Goal: Task Accomplishment & Management: Manage account settings

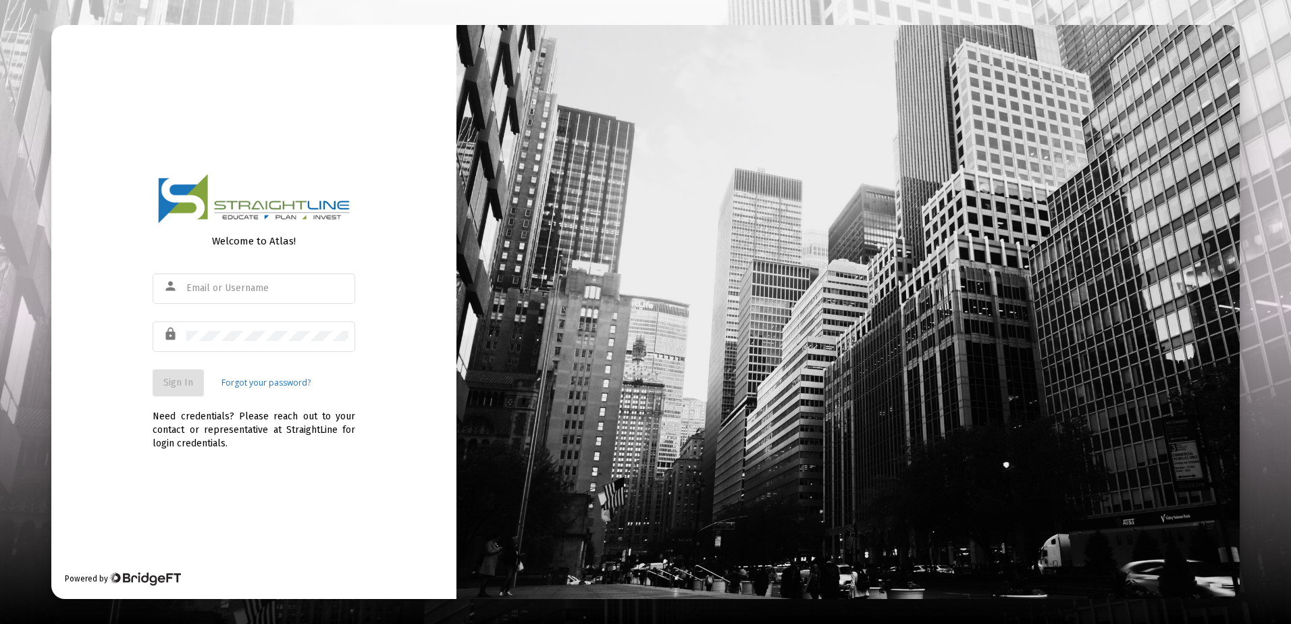
click at [611, 282] on div at bounding box center [847, 312] width 782 height 574
click at [313, 283] on input "text" at bounding box center [267, 288] width 162 height 11
click at [300, 291] on input "text" at bounding box center [267, 288] width 162 height 11
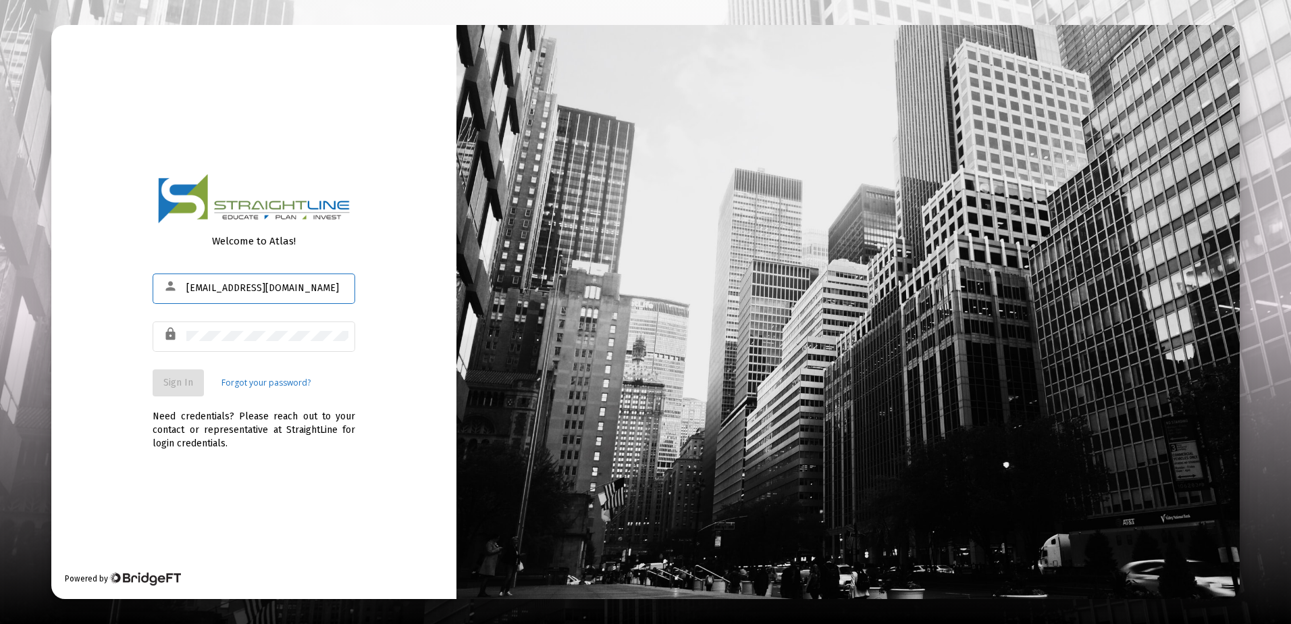
type input "[EMAIL_ADDRESS][DOMAIN_NAME]"
click at [183, 381] on span "Sign In" at bounding box center [178, 382] width 30 height 11
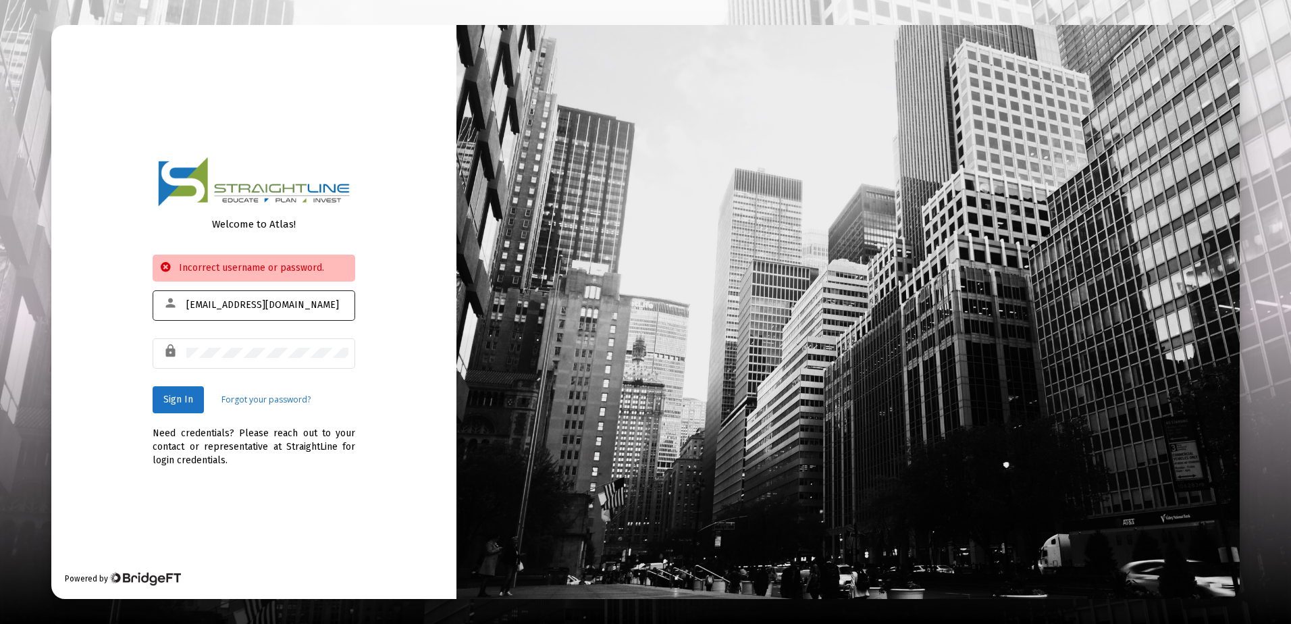
click at [299, 315] on div "[EMAIL_ADDRESS][DOMAIN_NAME]" at bounding box center [267, 304] width 162 height 33
click at [194, 396] on button "Sign In" at bounding box center [178, 399] width 51 height 27
click at [284, 398] on link "Forgot your password?" at bounding box center [265, 400] width 89 height 14
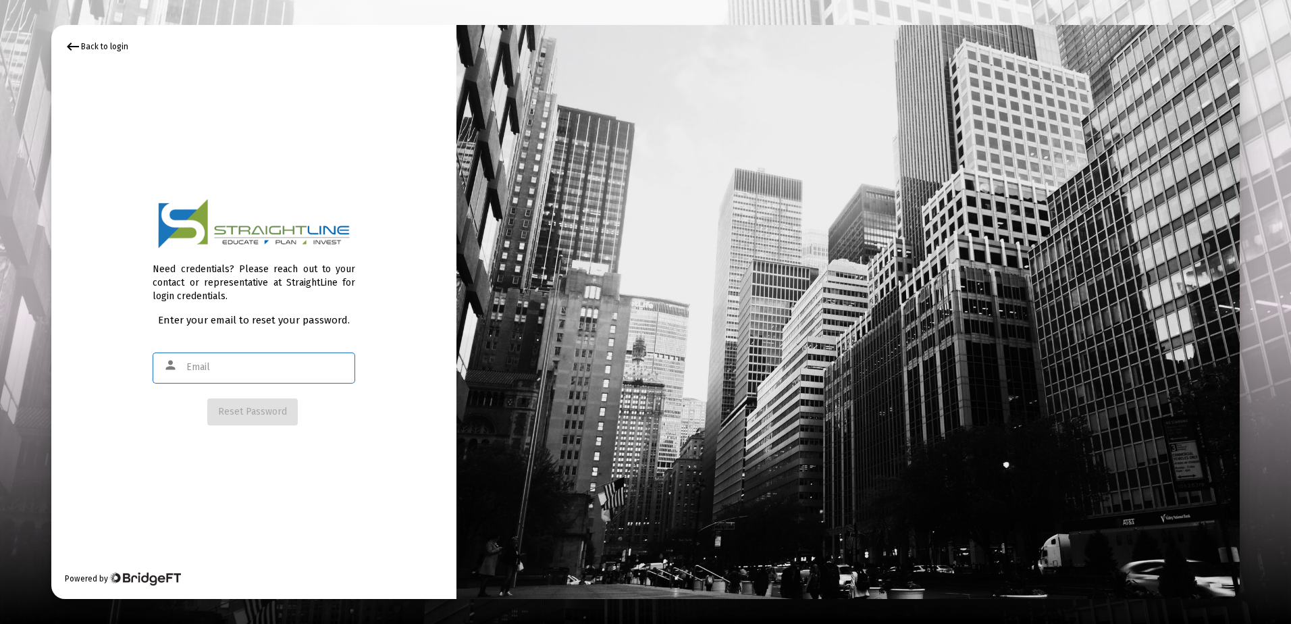
click at [249, 362] on input "text" at bounding box center [267, 367] width 162 height 11
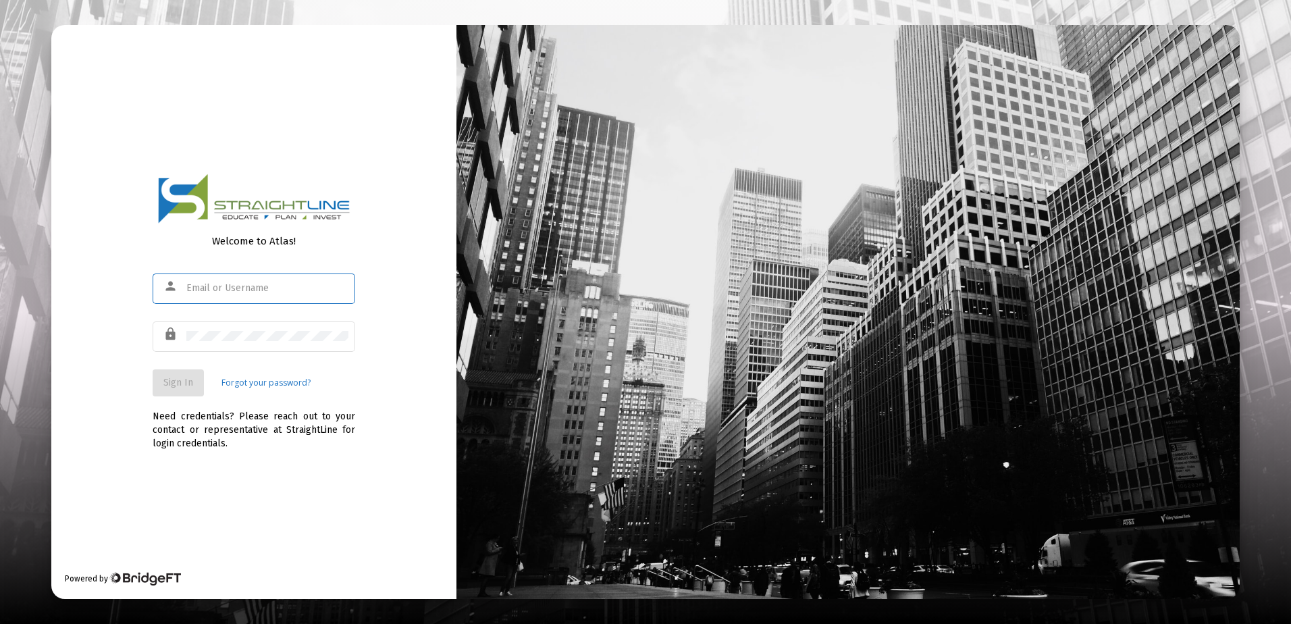
click at [258, 284] on input "text" at bounding box center [267, 288] width 162 height 11
type input "r"
click at [285, 377] on link "Forgot your password?" at bounding box center [265, 383] width 89 height 14
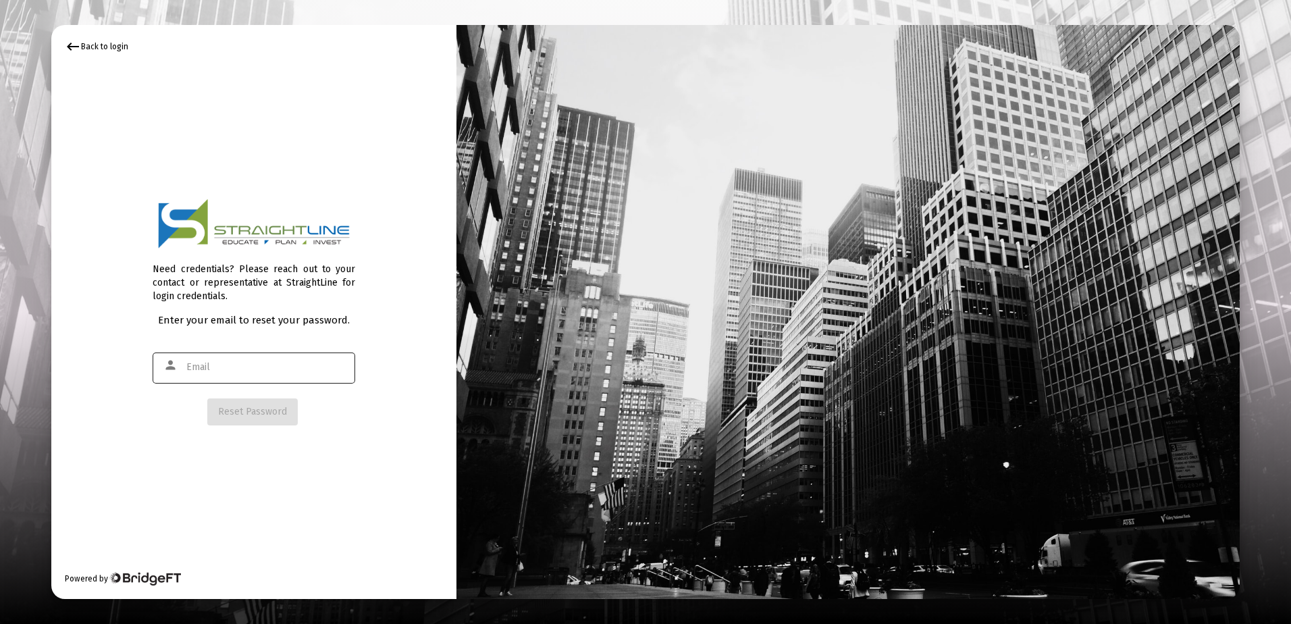
click at [287, 369] on input "text" at bounding box center [267, 367] width 162 height 11
type input "[EMAIL_ADDRESS][DOMAIN_NAME]"
click at [276, 415] on span "Reset Password" at bounding box center [252, 411] width 69 height 11
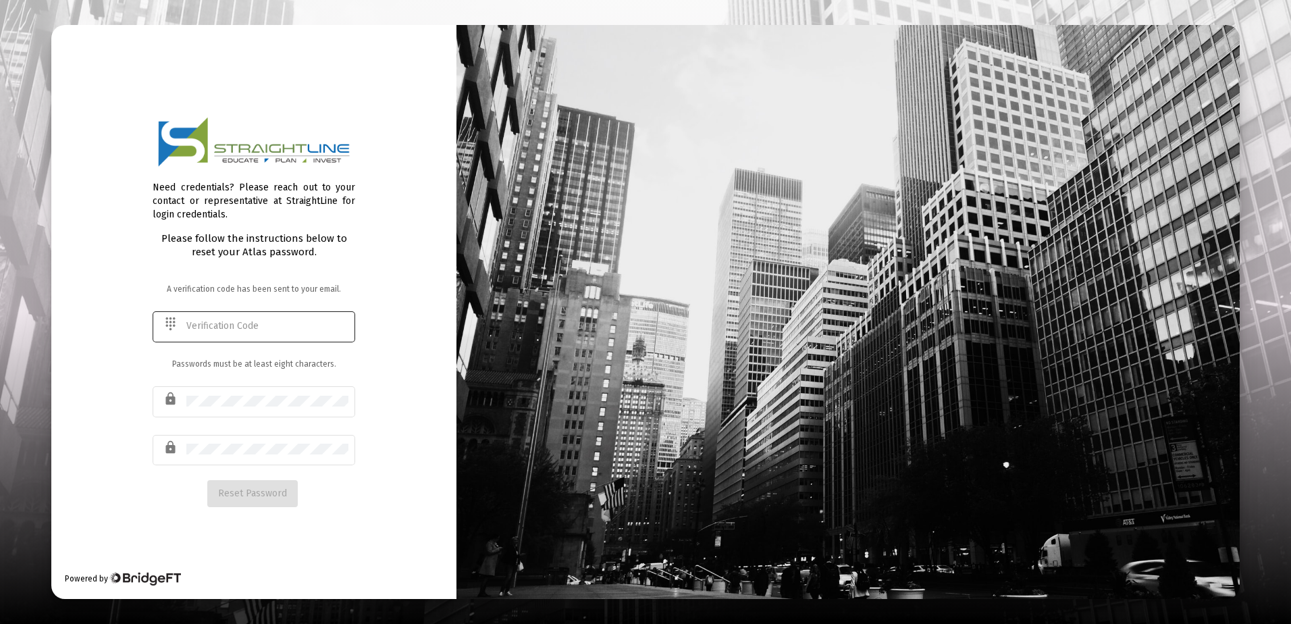
click at [194, 319] on div at bounding box center [267, 325] width 162 height 33
drag, startPoint x: 194, startPoint y: 319, endPoint x: 186, endPoint y: 331, distance: 14.4
click at [186, 331] on input "text" at bounding box center [267, 326] width 162 height 11
paste input "302615"
type input "302615"
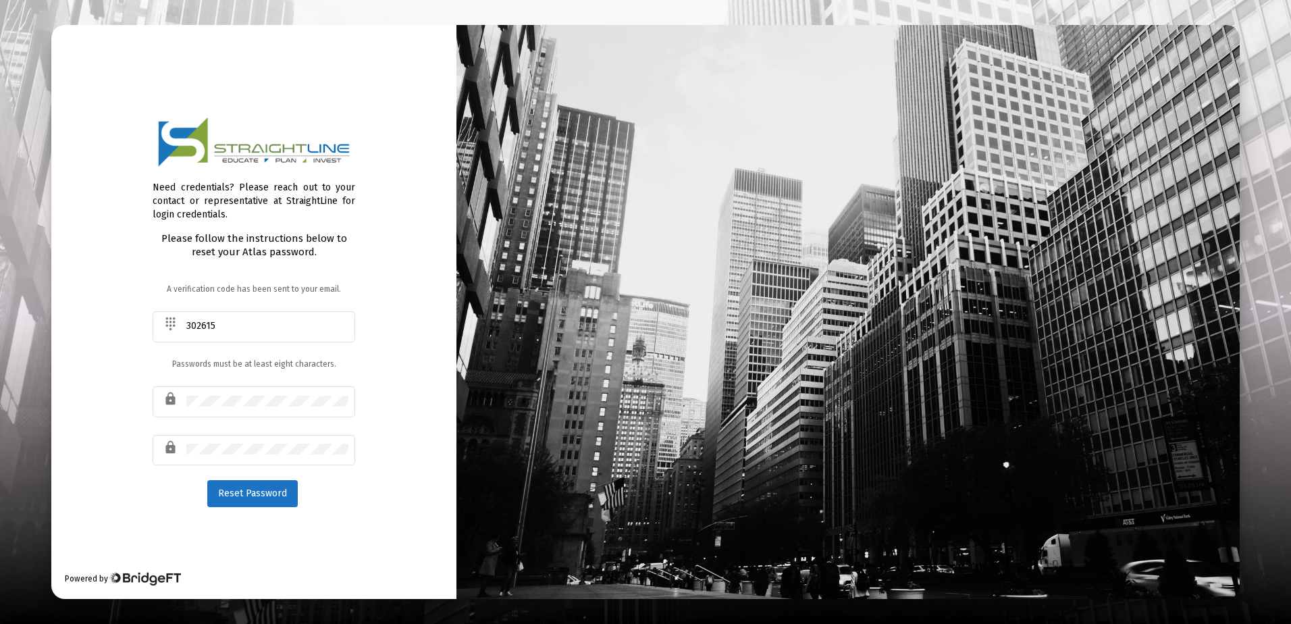
click at [431, 370] on div "Need credentials? Please reach out to your contact or representative at Straigh…" at bounding box center [253, 312] width 405 height 574
click at [265, 497] on span "Reset Password" at bounding box center [252, 492] width 69 height 11
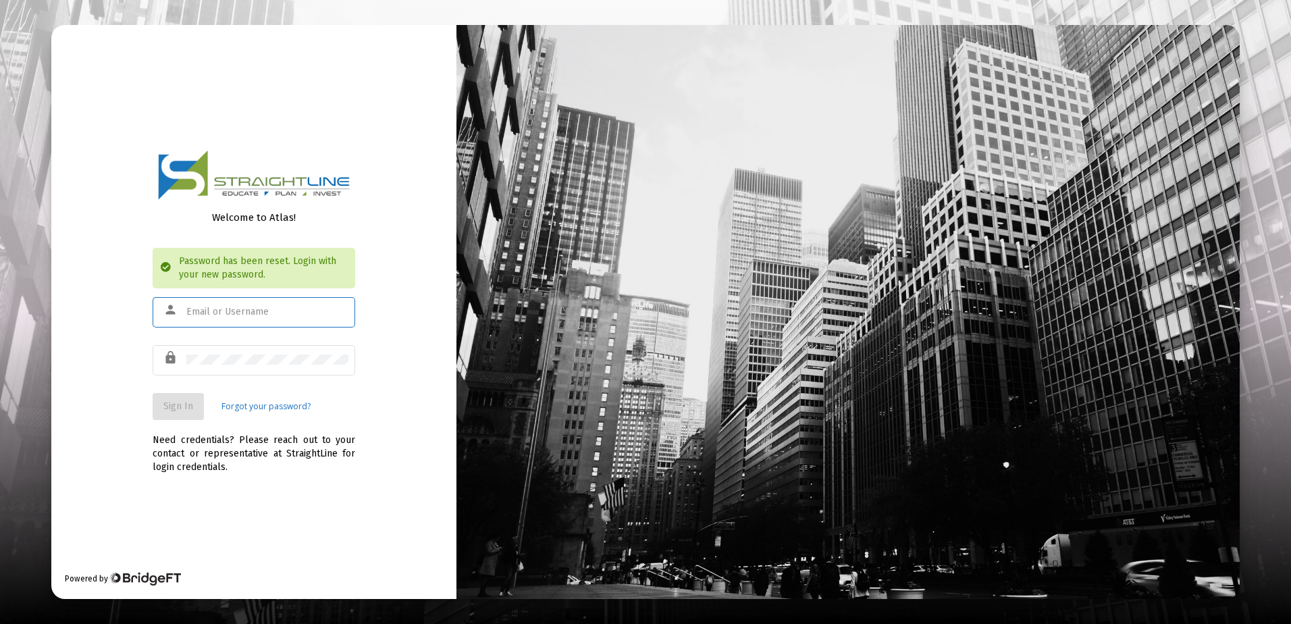
click at [258, 309] on input "text" at bounding box center [267, 312] width 162 height 11
type input "[EMAIL_ADDRESS][DOMAIN_NAME]"
click at [186, 402] on span "Sign In" at bounding box center [178, 405] width 30 height 11
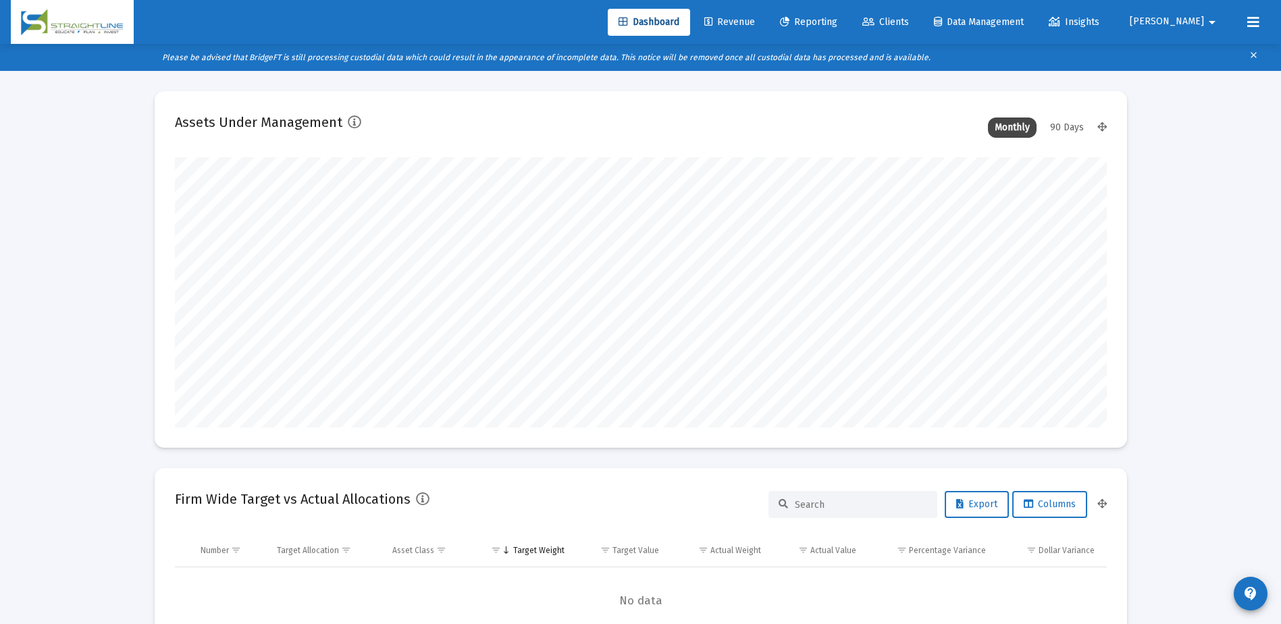
scroll to position [270, 502]
click at [909, 24] on span "Clients" at bounding box center [885, 21] width 47 height 11
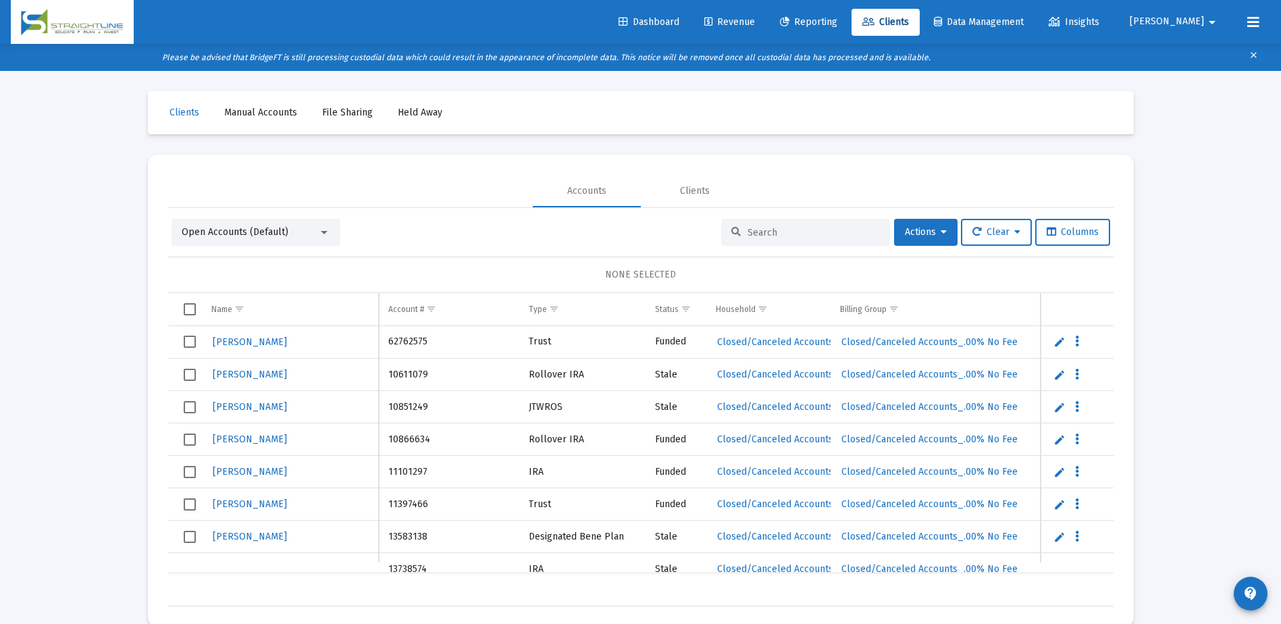
click at [749, 238] on div at bounding box center [805, 232] width 169 height 27
click at [753, 236] on input at bounding box center [813, 232] width 132 height 11
click at [909, 20] on span "Clients" at bounding box center [885, 21] width 47 height 11
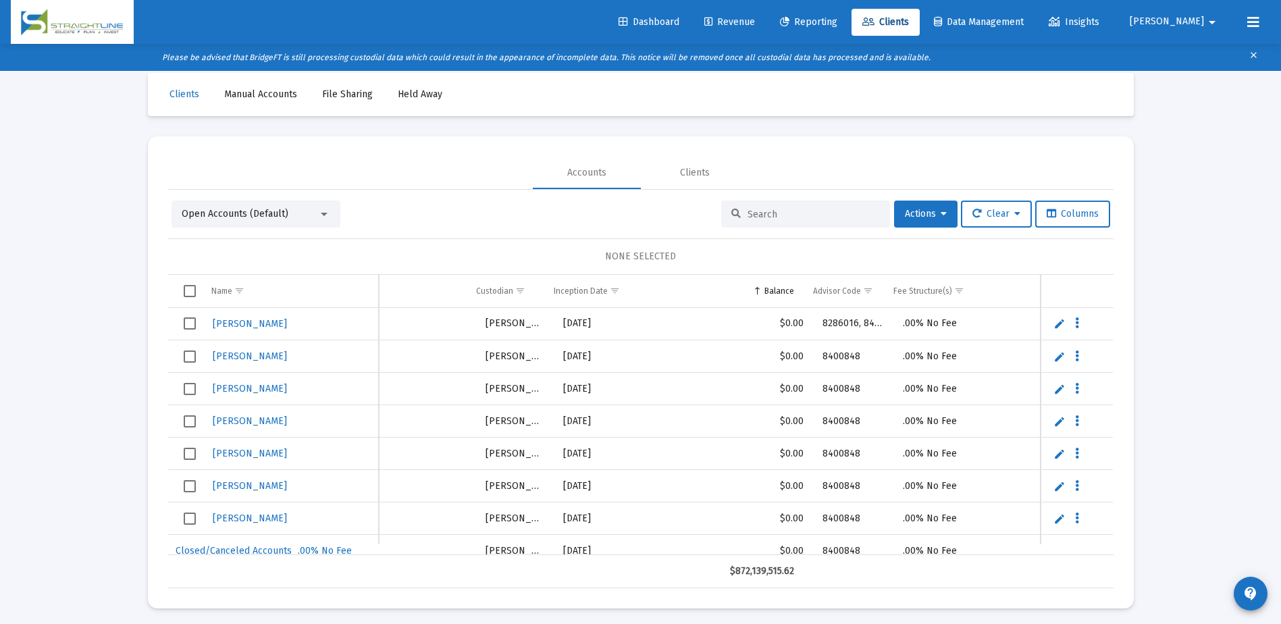
scroll to position [27, 0]
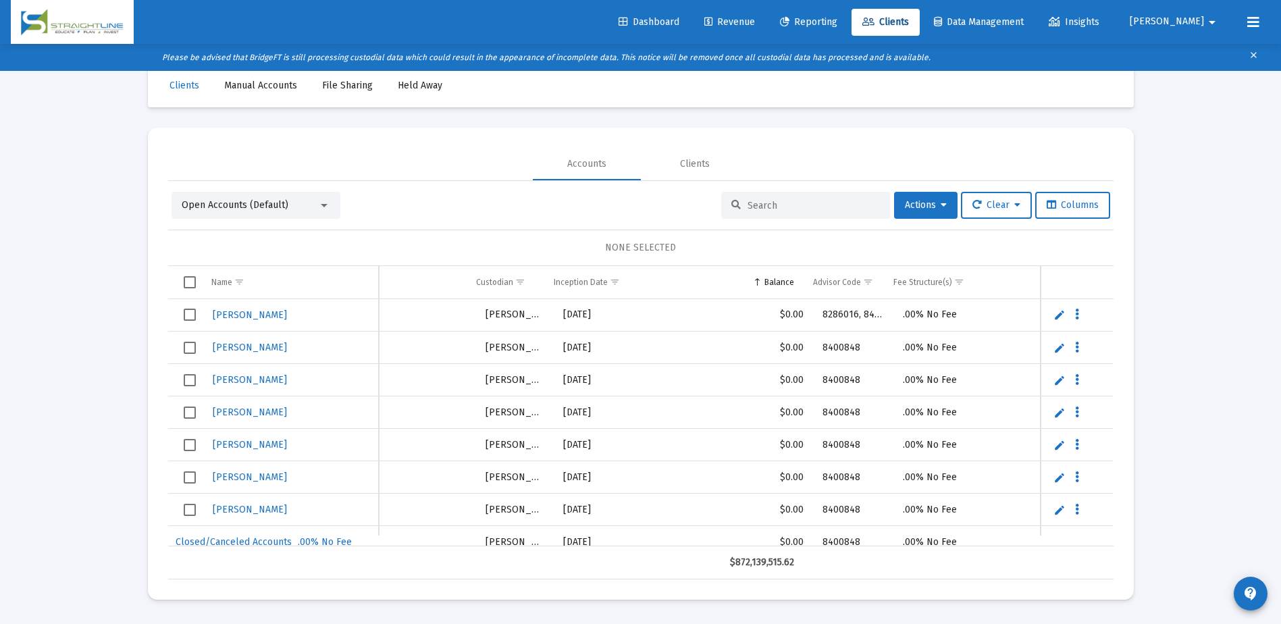
click at [789, 200] on input at bounding box center [813, 205] width 132 height 11
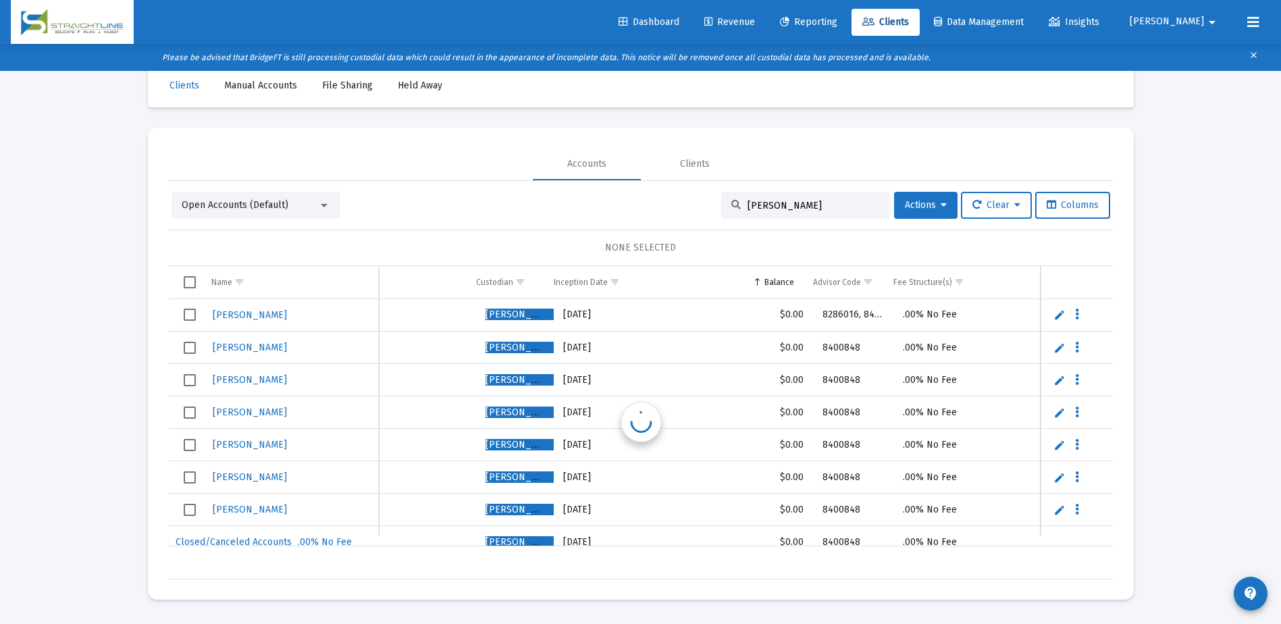
scroll to position [0, 675]
click at [789, 200] on input "[PERSON_NAME]" at bounding box center [813, 205] width 132 height 11
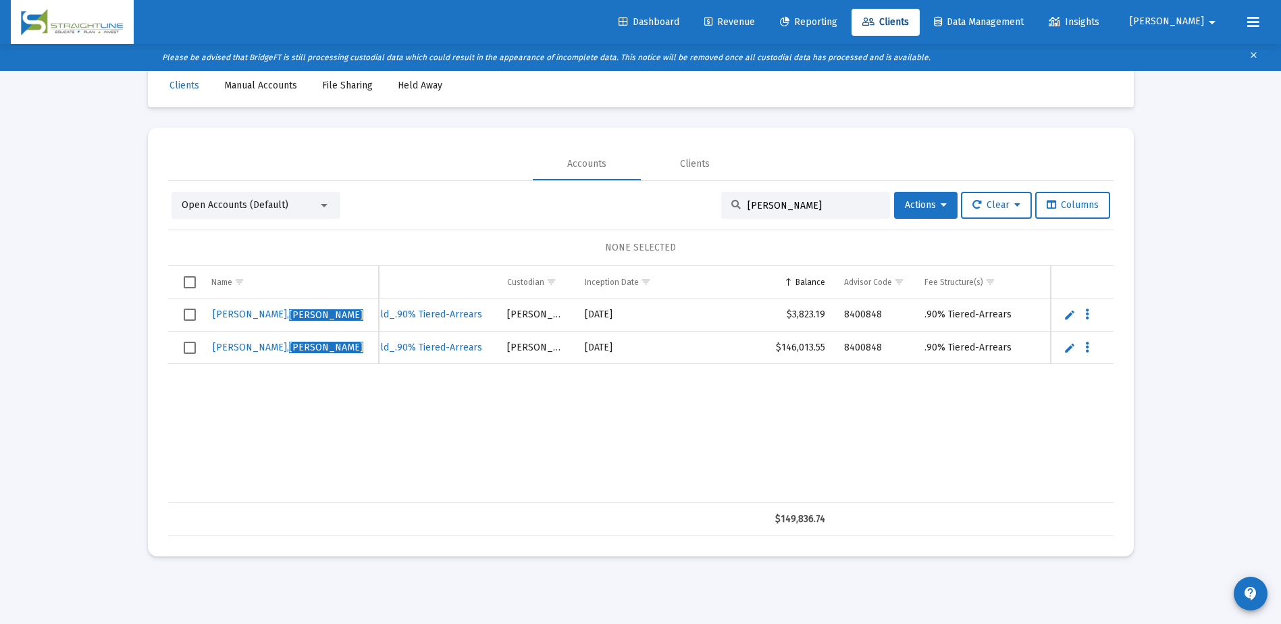
scroll to position [0, 426]
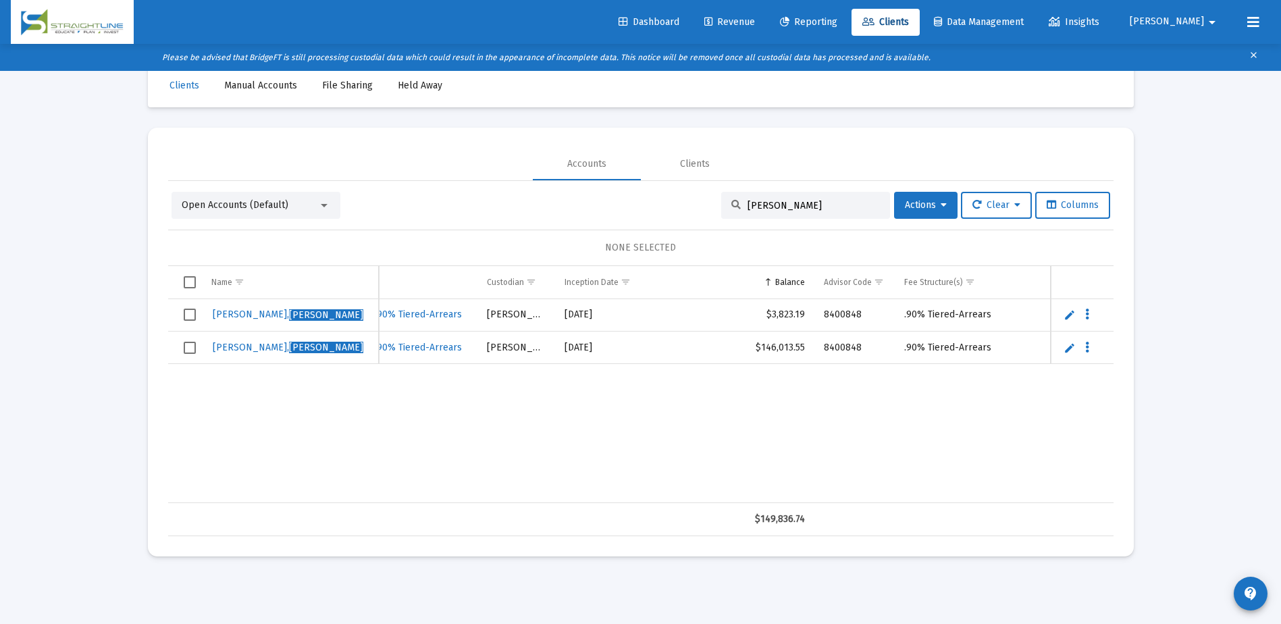
type input "[PERSON_NAME]"
click at [230, 346] on span "[PERSON_NAME]" at bounding box center [288, 347] width 151 height 11
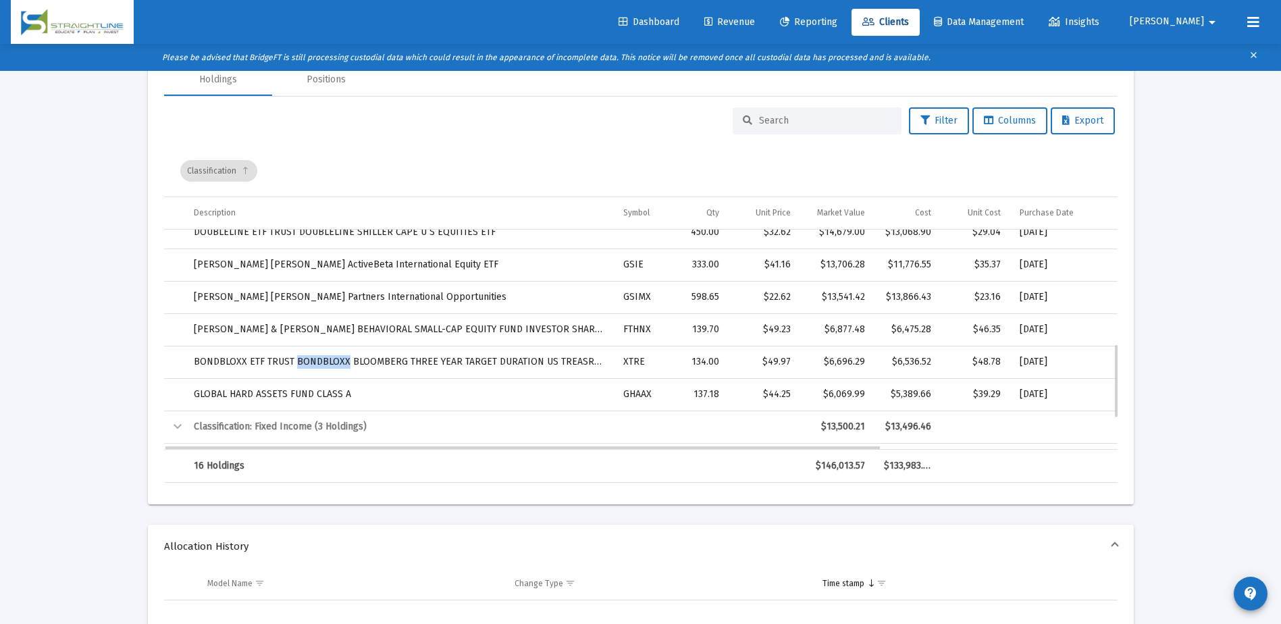
drag, startPoint x: 344, startPoint y: 363, endPoint x: 296, endPoint y: 361, distance: 47.3
click at [296, 361] on td "BONDBLOXX ETF TRUST BONDBLOXX BLOOMBERG THREE YEAR TARGET DURATION US TREASRY E…" at bounding box center [399, 362] width 430 height 32
copy td "BONDBLOXX"
